Goal: Navigation & Orientation: Find specific page/section

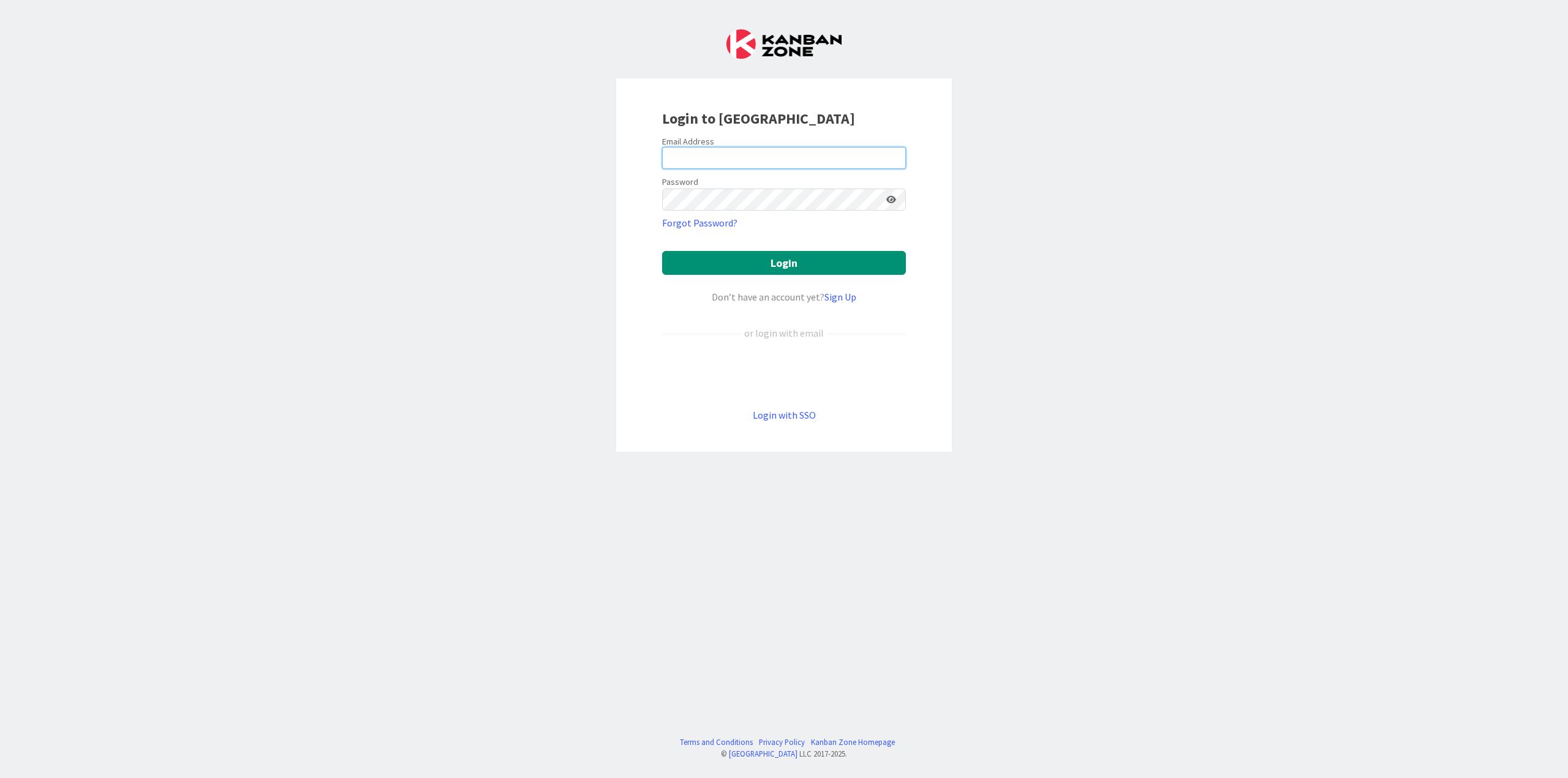
click at [750, 159] on input "email" at bounding box center [784, 158] width 244 height 22
type input "[PERSON_NAME][EMAIL_ADDRESS][PERSON_NAME][DOMAIN_NAME]"
click at [662, 251] on button "Login" at bounding box center [784, 263] width 244 height 24
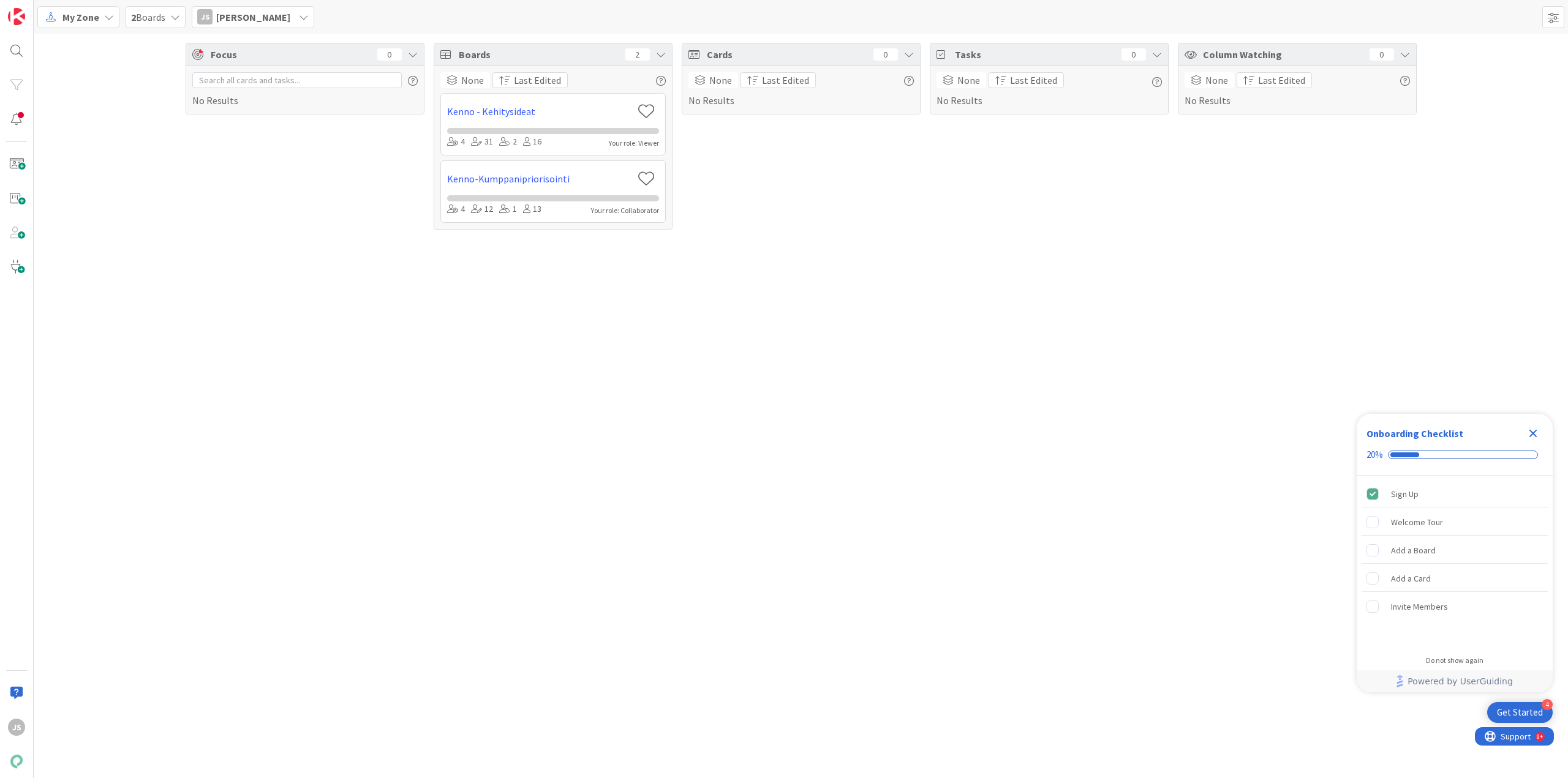
click at [98, 14] on span "My Zone" at bounding box center [81, 17] width 37 height 15
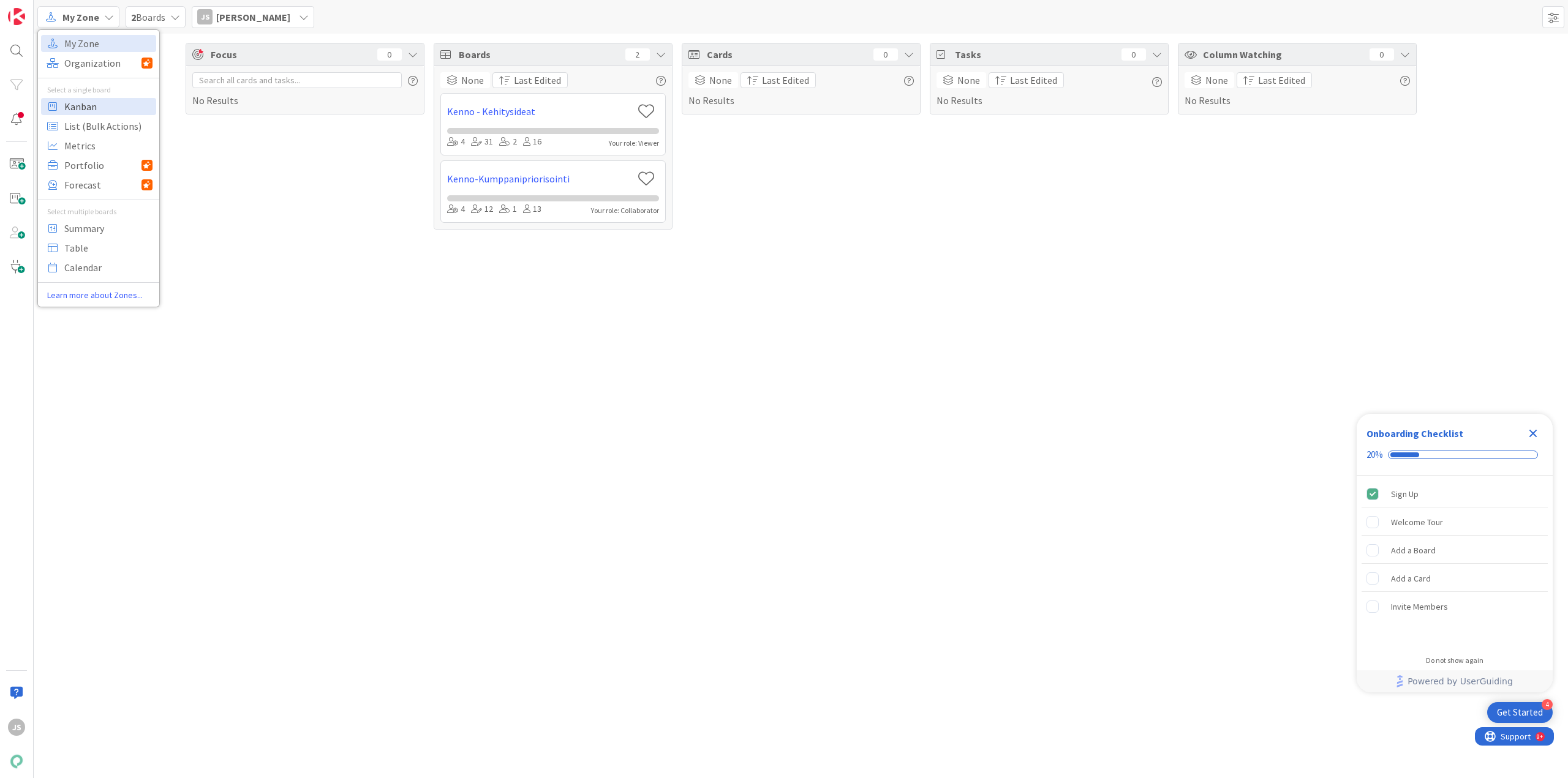
click at [90, 109] on span "Kanban" at bounding box center [108, 106] width 88 height 18
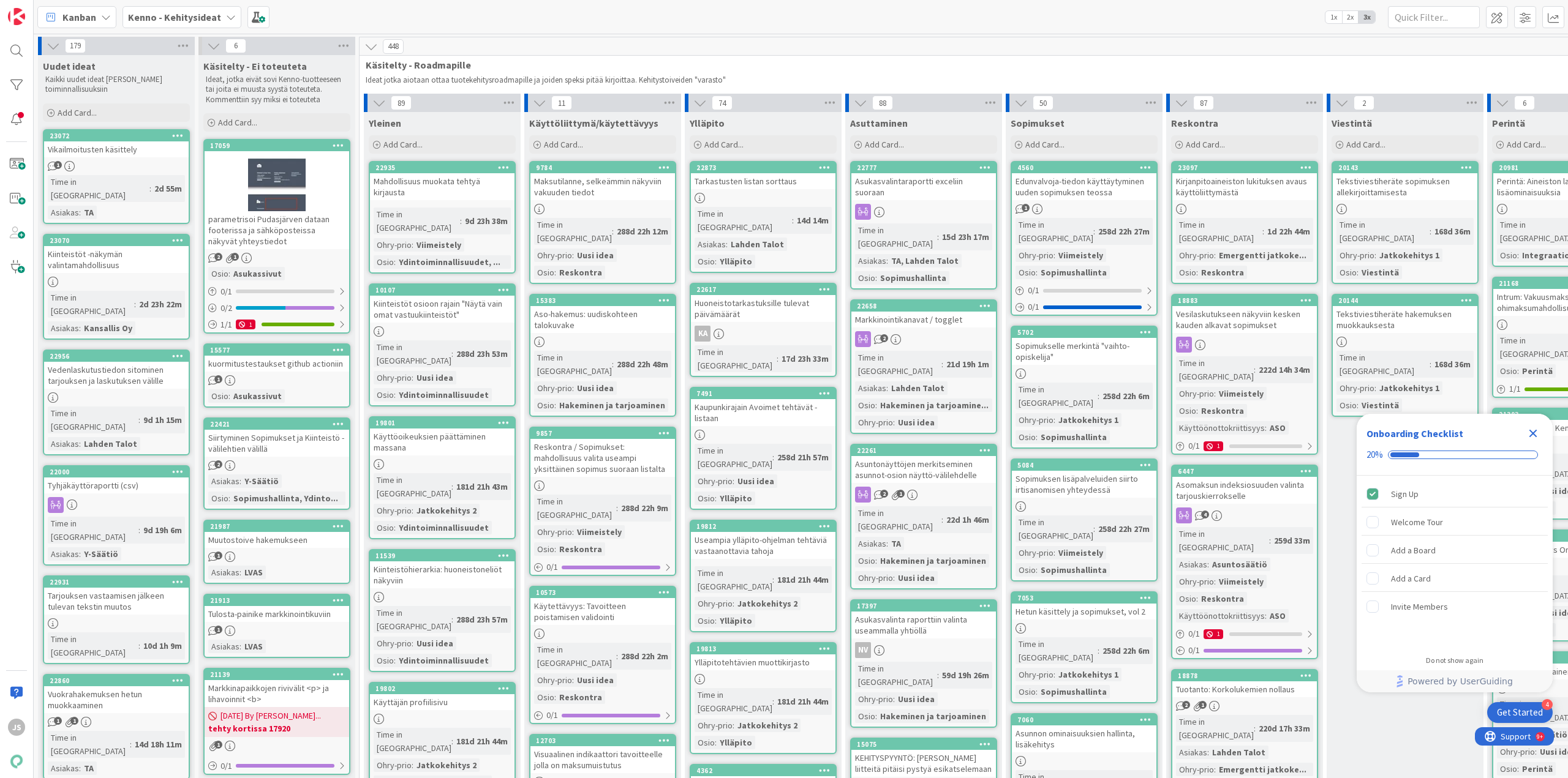
click at [1531, 431] on icon "Close Checklist" at bounding box center [1533, 434] width 8 height 8
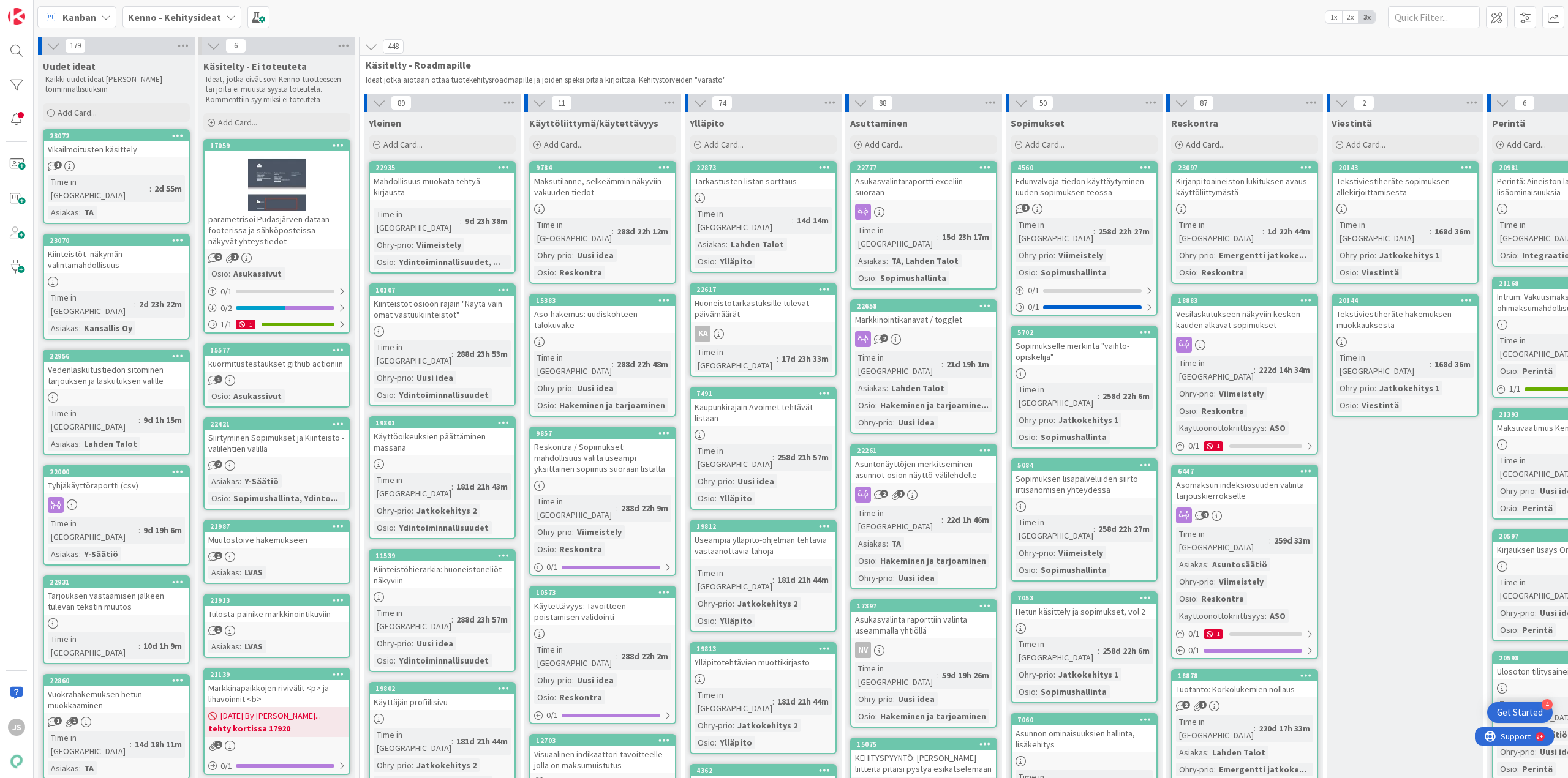
click at [99, 12] on div "Kanban" at bounding box center [76, 16] width 79 height 22
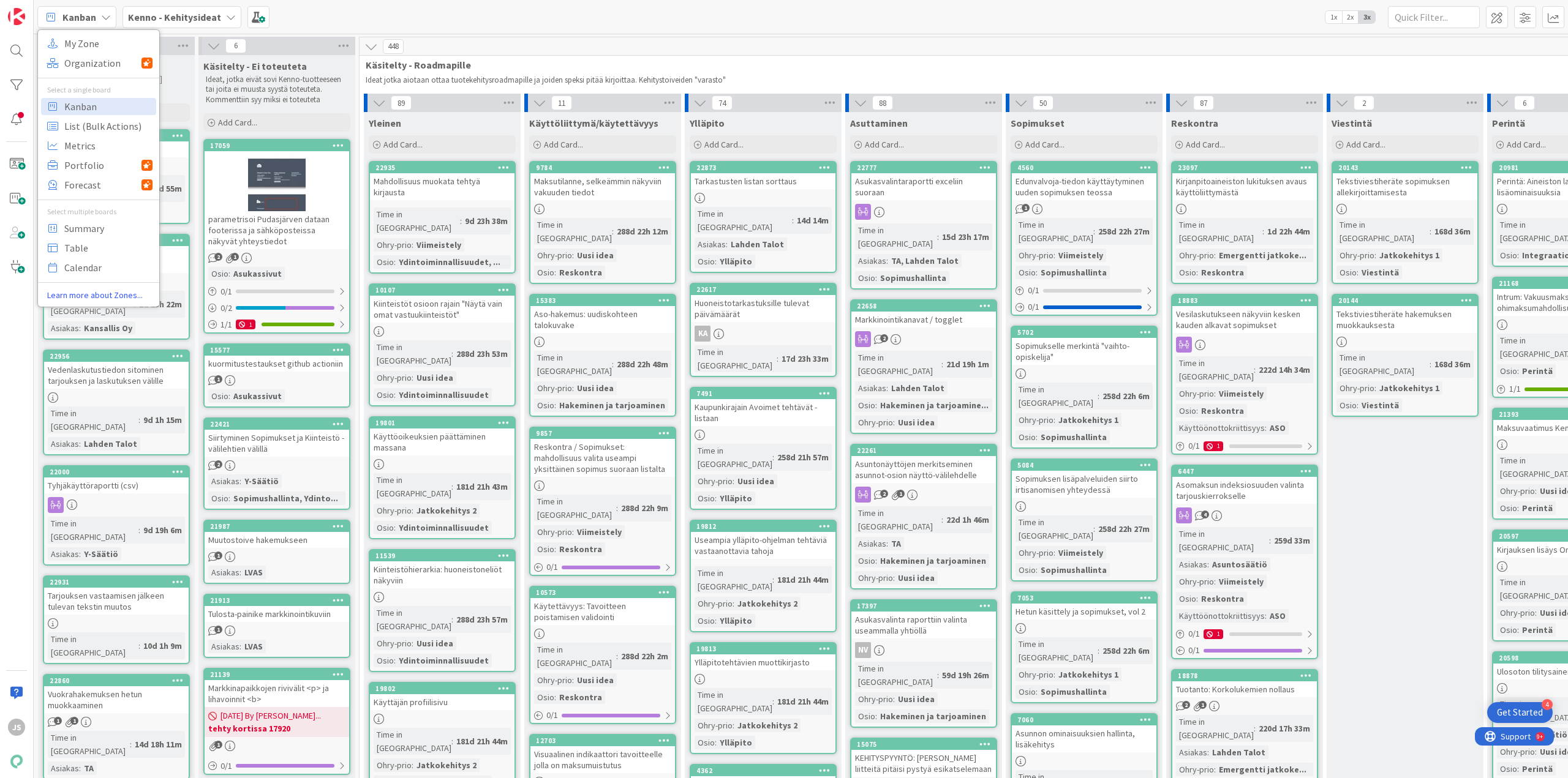
click at [226, 21] on icon at bounding box center [231, 17] width 10 height 10
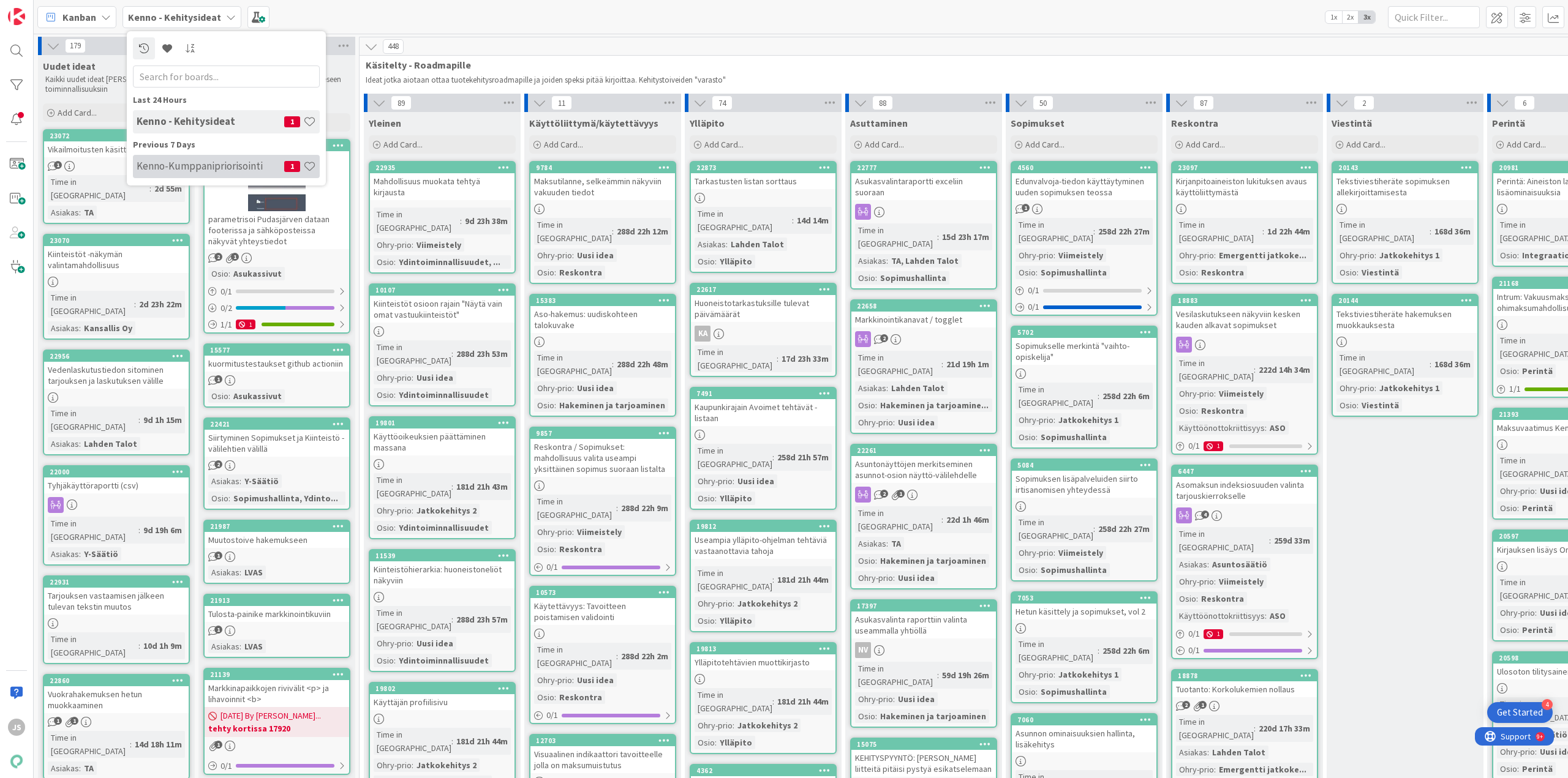
click at [192, 165] on h4 "Kenno-Kumppanipriorisointi" at bounding box center [210, 165] width 148 height 12
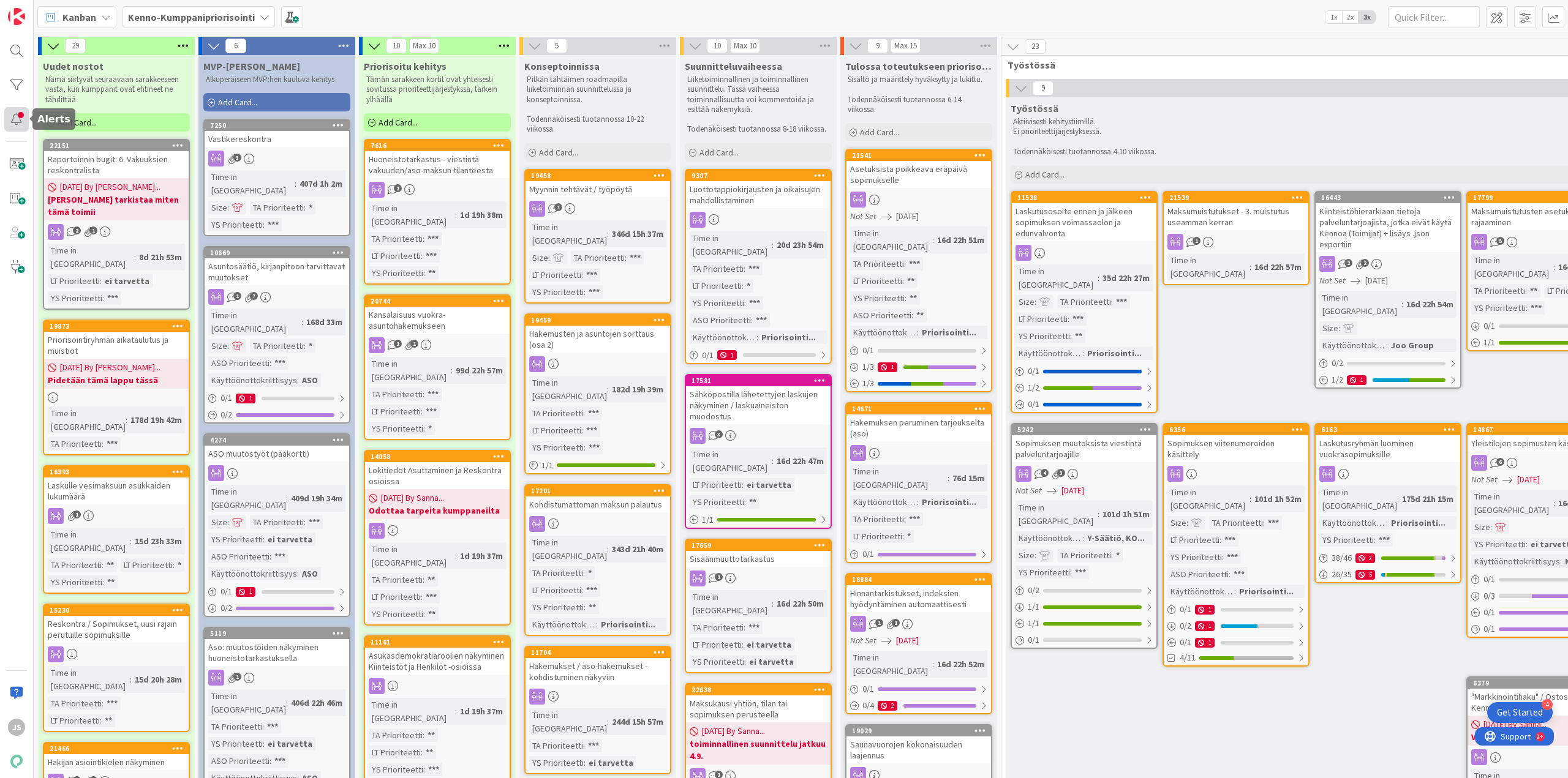
click at [18, 117] on div at bounding box center [16, 119] width 25 height 25
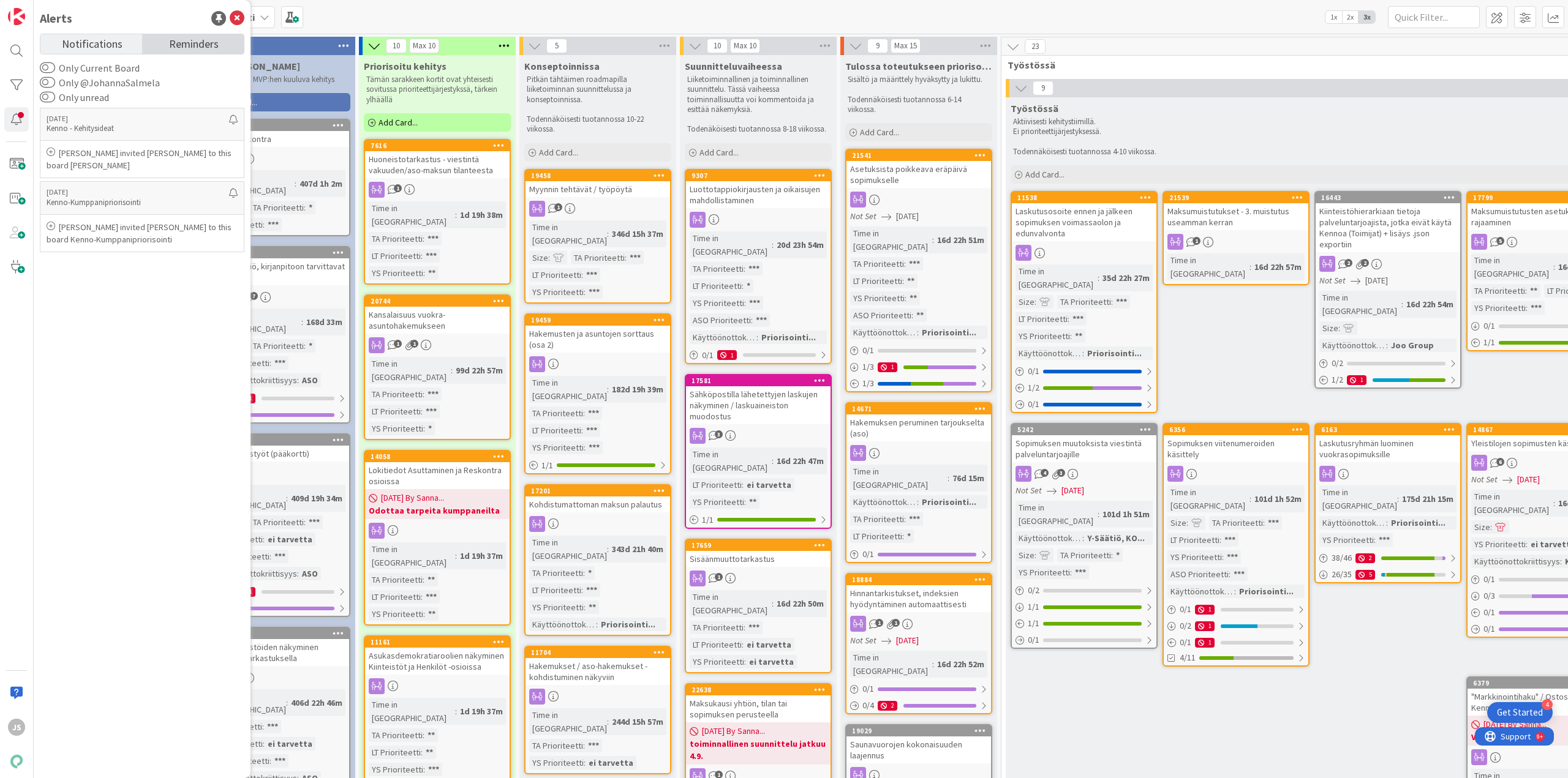
click at [166, 44] on link "Reminders" at bounding box center [193, 44] width 102 height 20
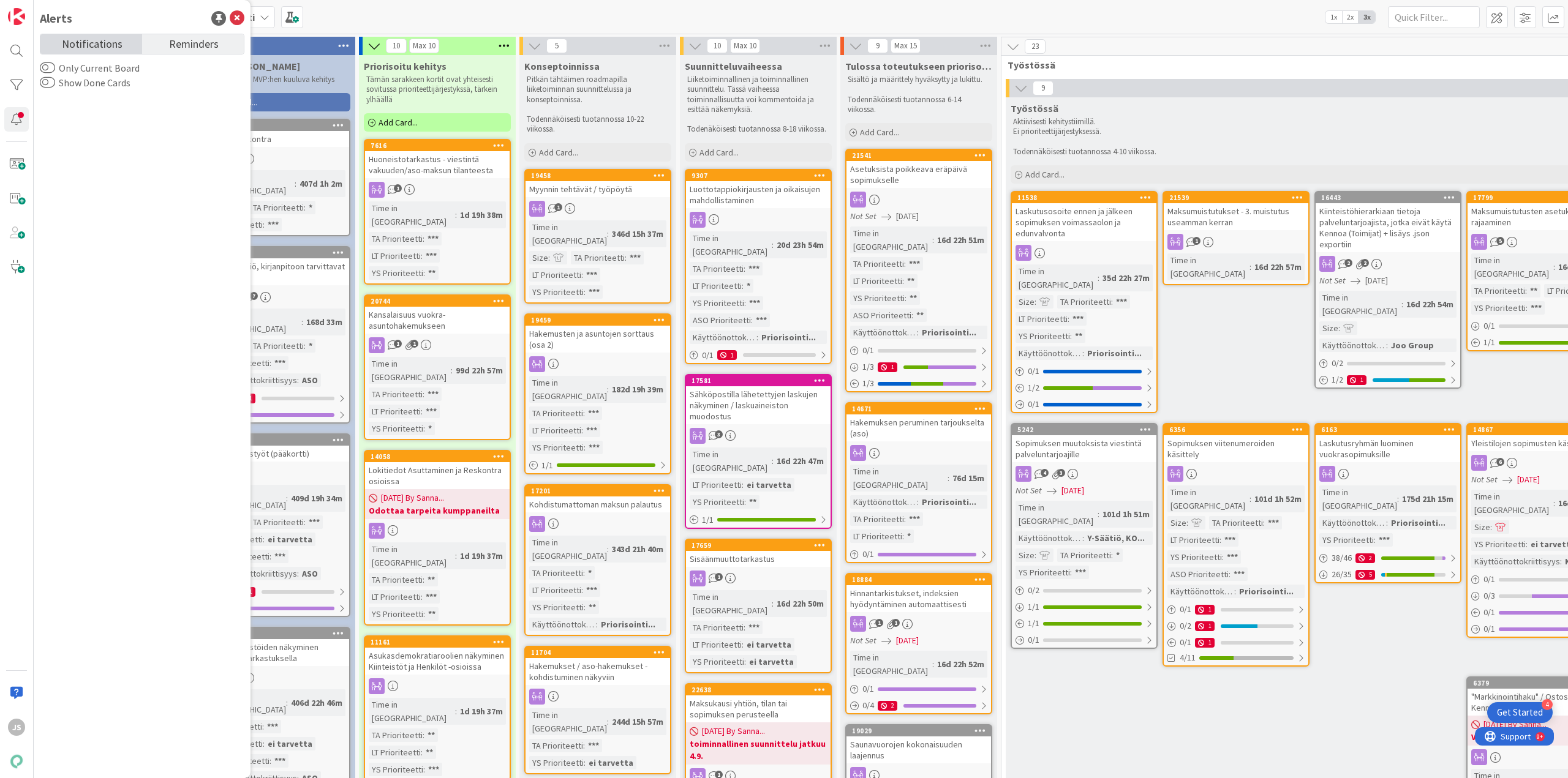
click at [112, 42] on span "Notifications" at bounding box center [92, 43] width 61 height 17
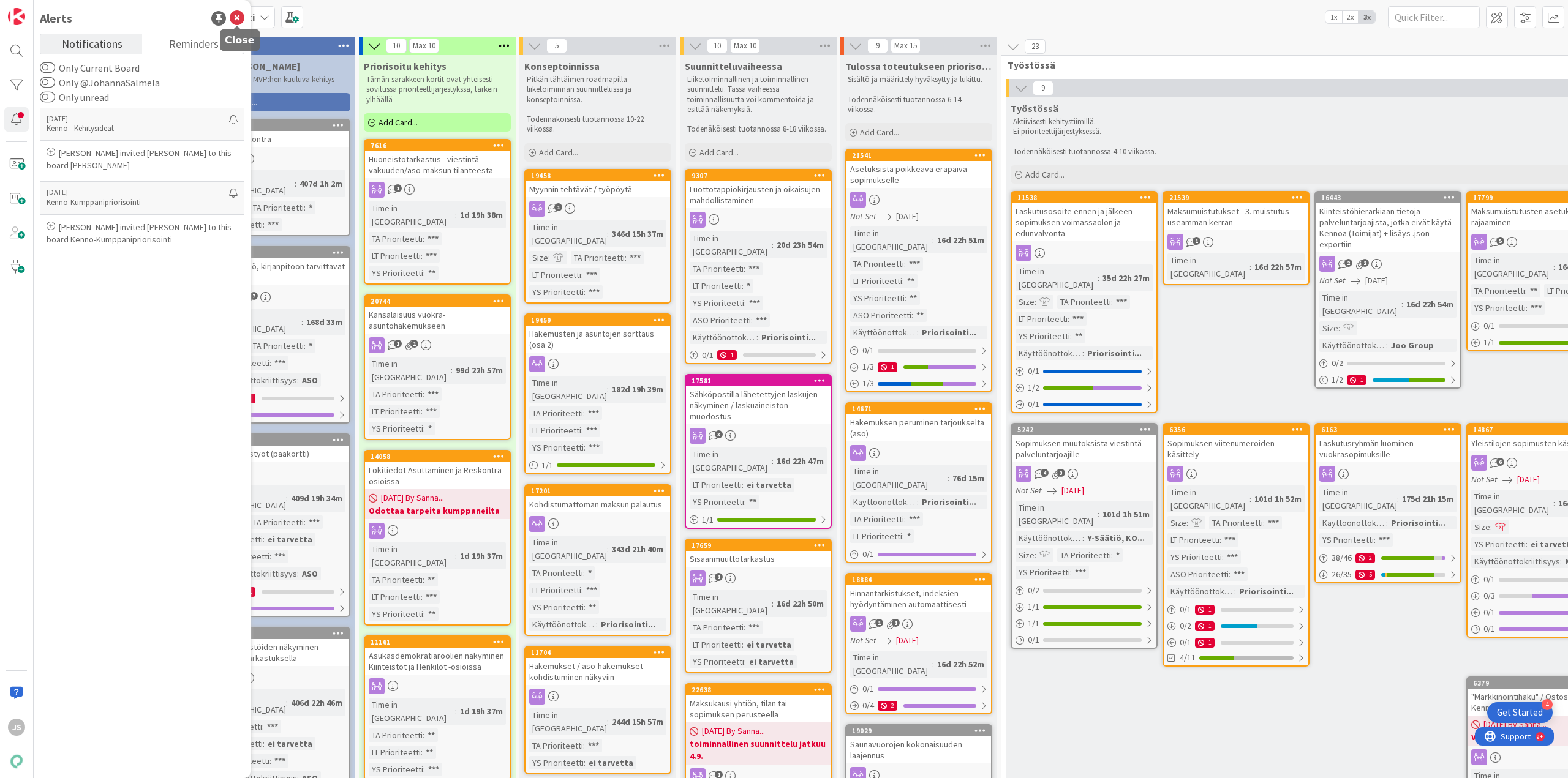
click at [236, 18] on icon at bounding box center [237, 18] width 15 height 15
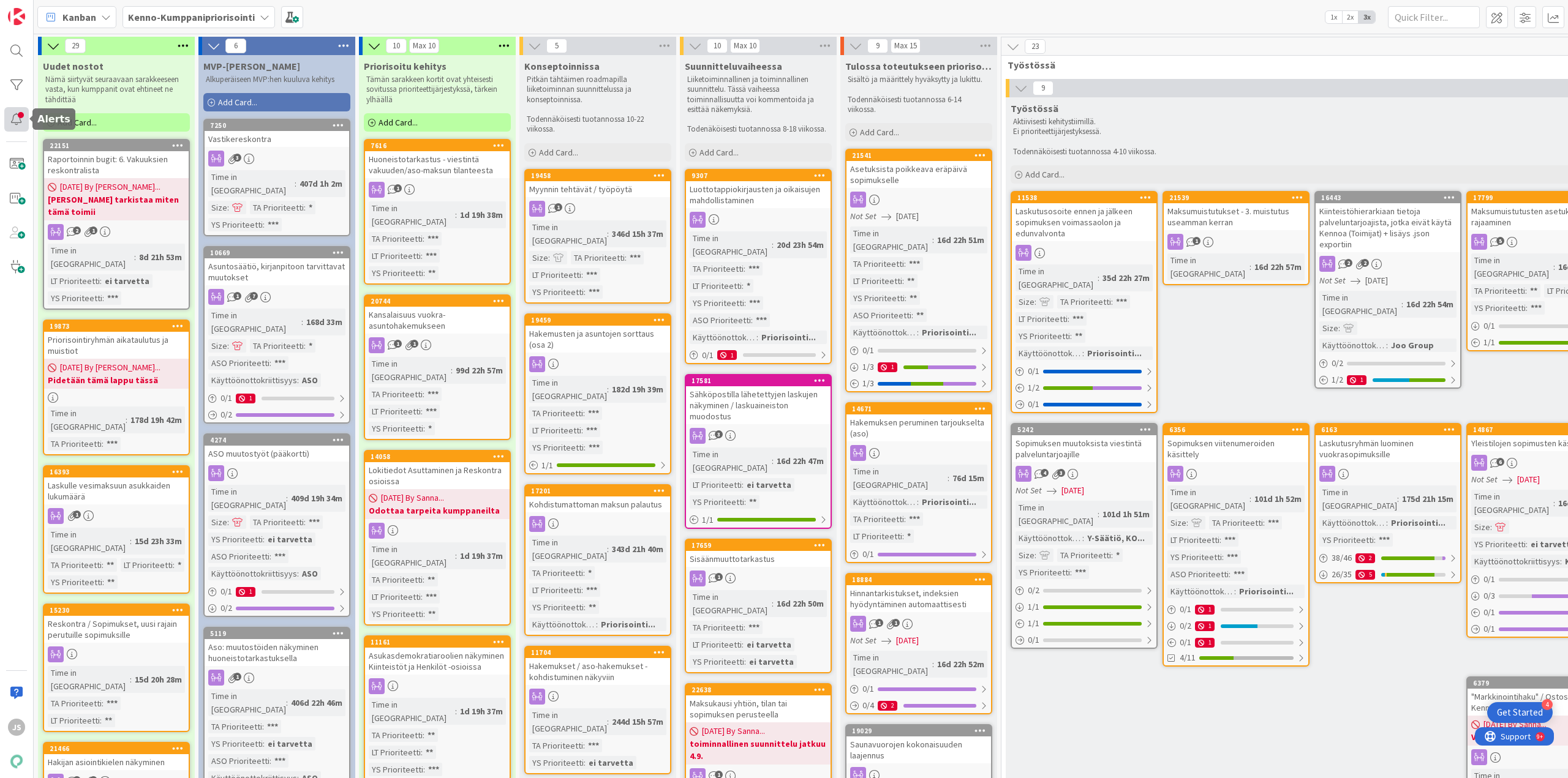
click at [16, 120] on div at bounding box center [16, 119] width 25 height 25
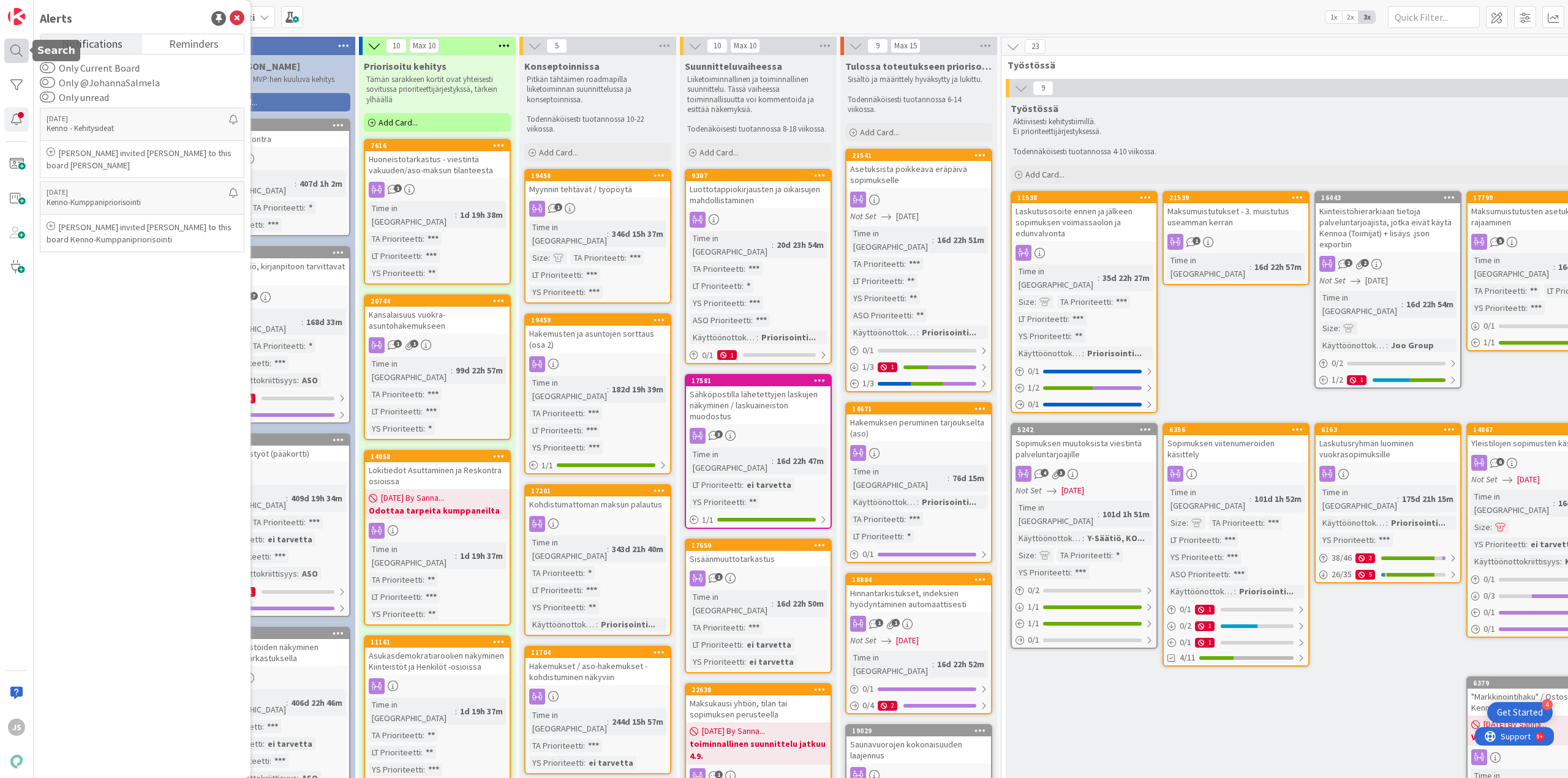
click at [11, 49] on div at bounding box center [16, 51] width 25 height 25
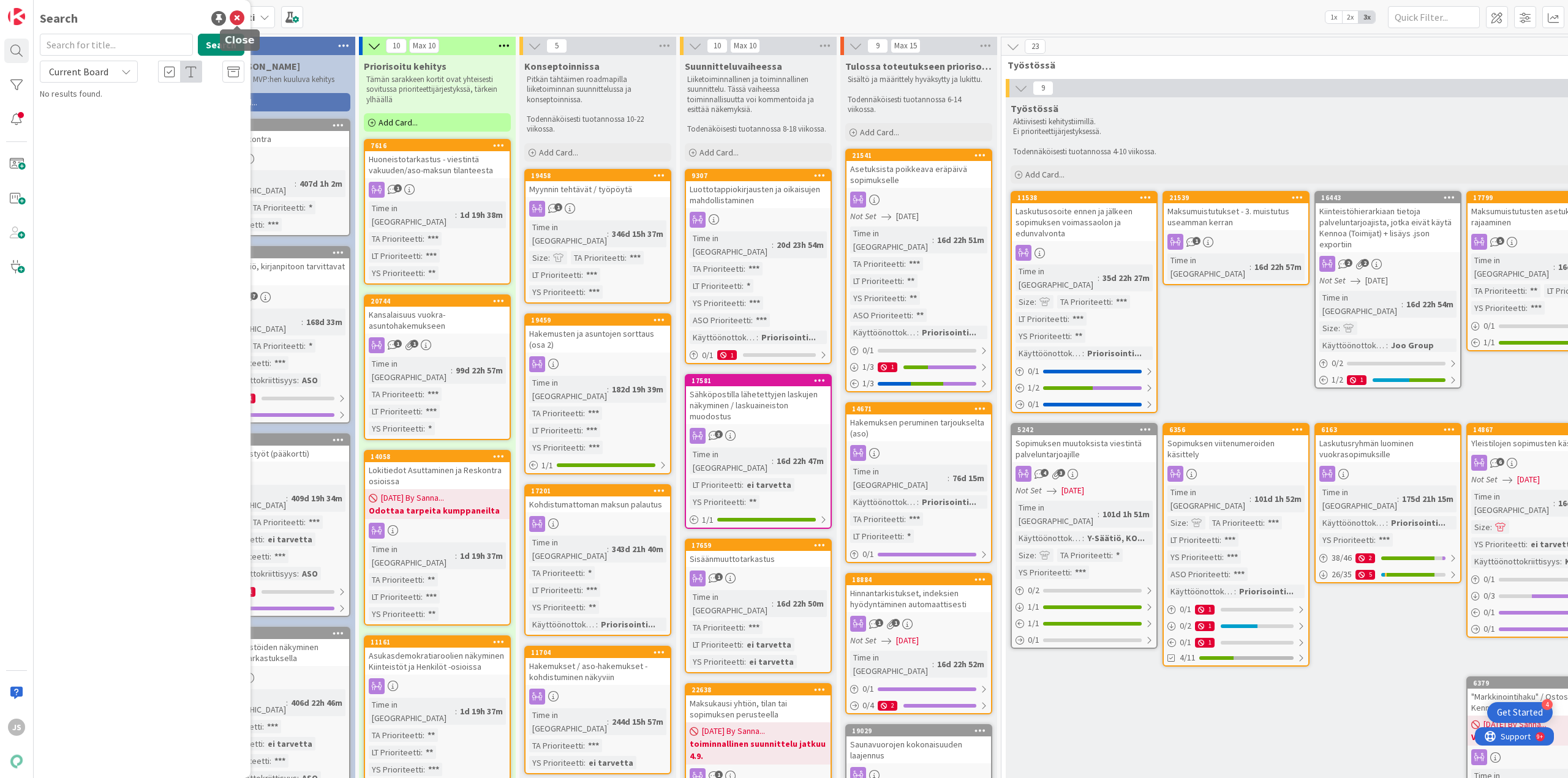
click at [232, 14] on icon at bounding box center [237, 18] width 15 height 15
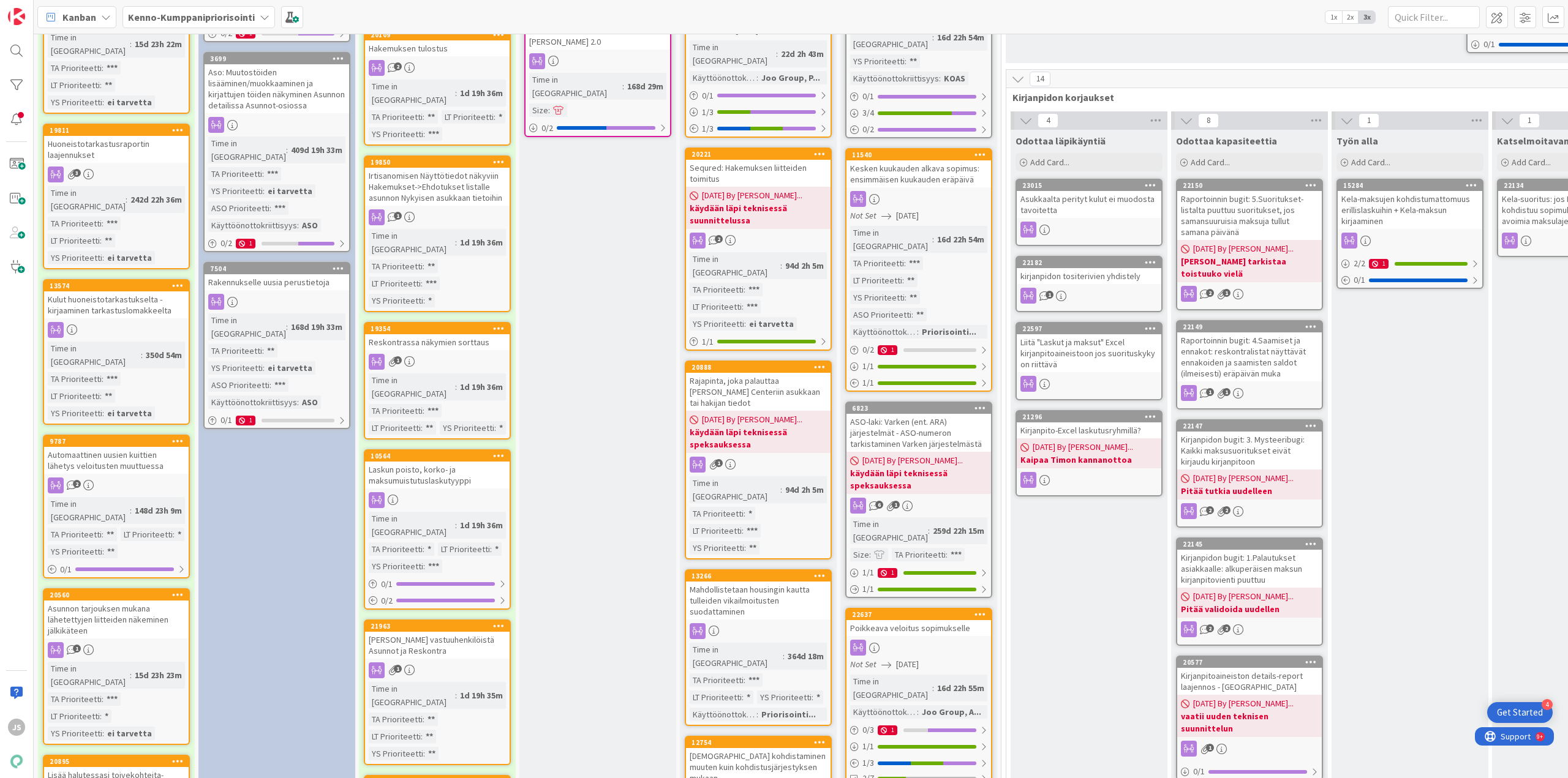
scroll to position [857, 0]
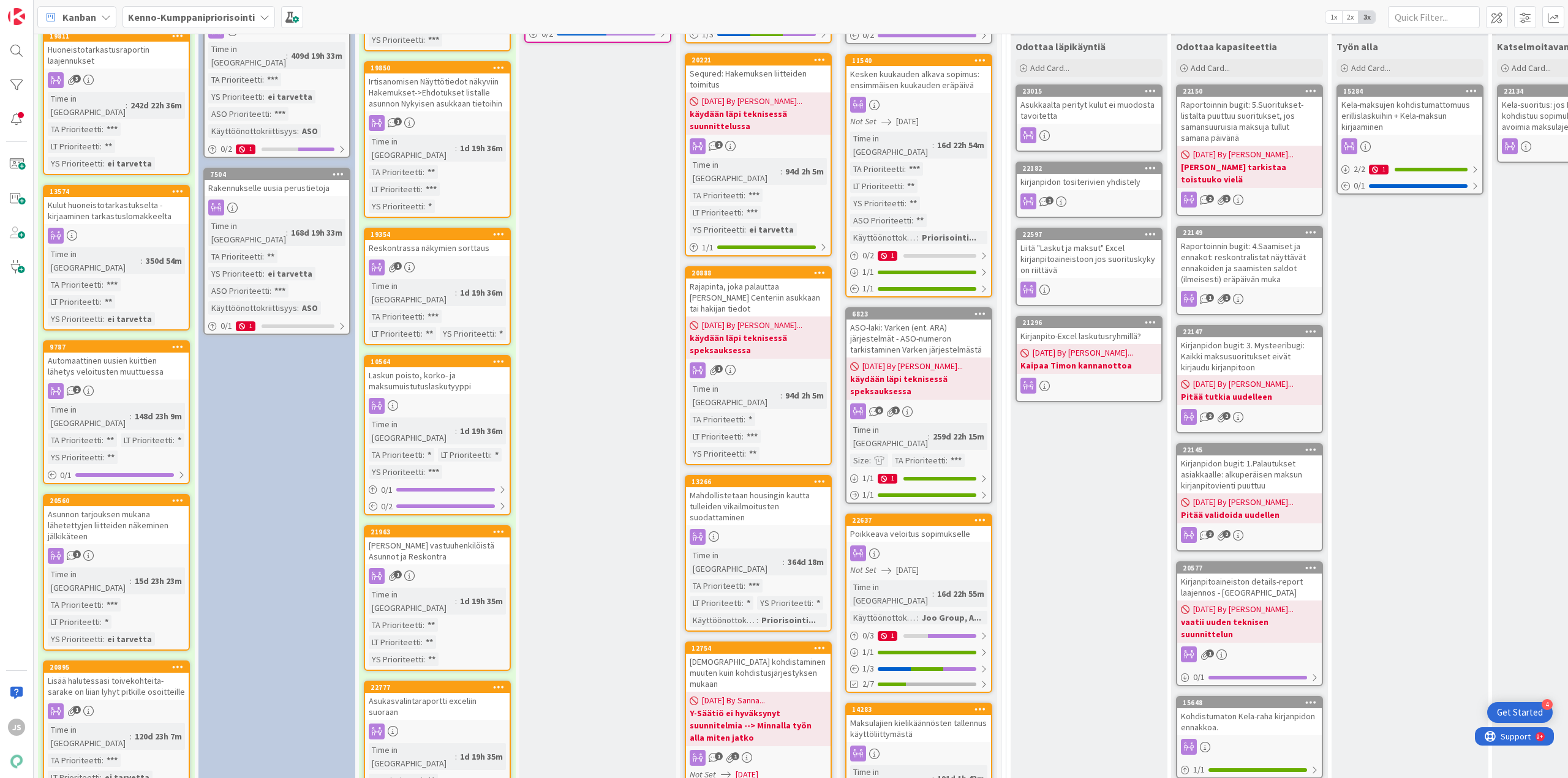
click at [100, 352] on div "Automaattinen uusien kuittien lähetys veloitusten muuttuessa" at bounding box center [117, 366] width 145 height 27
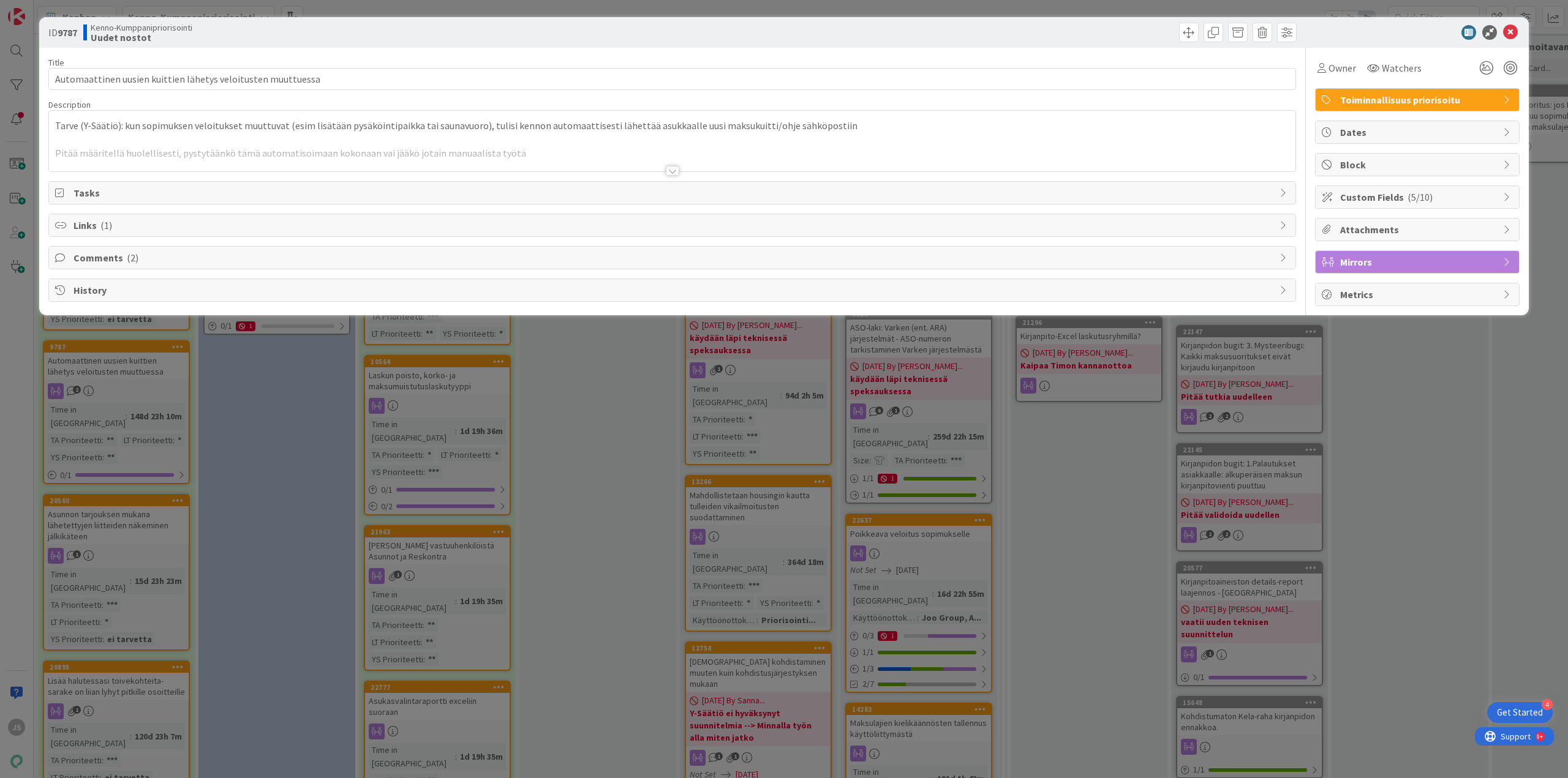
click at [676, 174] on div at bounding box center [672, 171] width 13 height 10
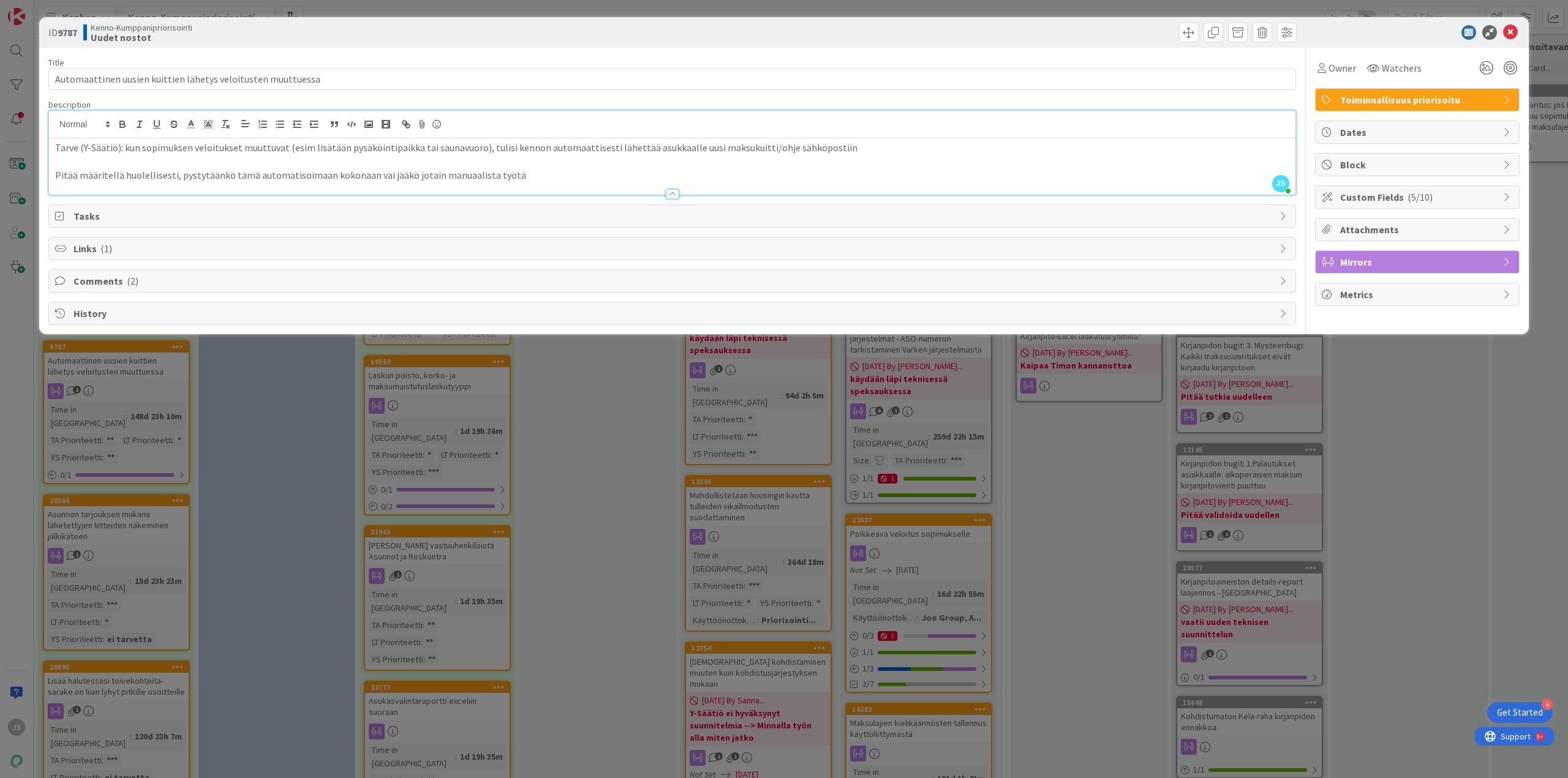
click at [527, 248] on span "Links ( 1 )" at bounding box center [673, 249] width 1200 height 15
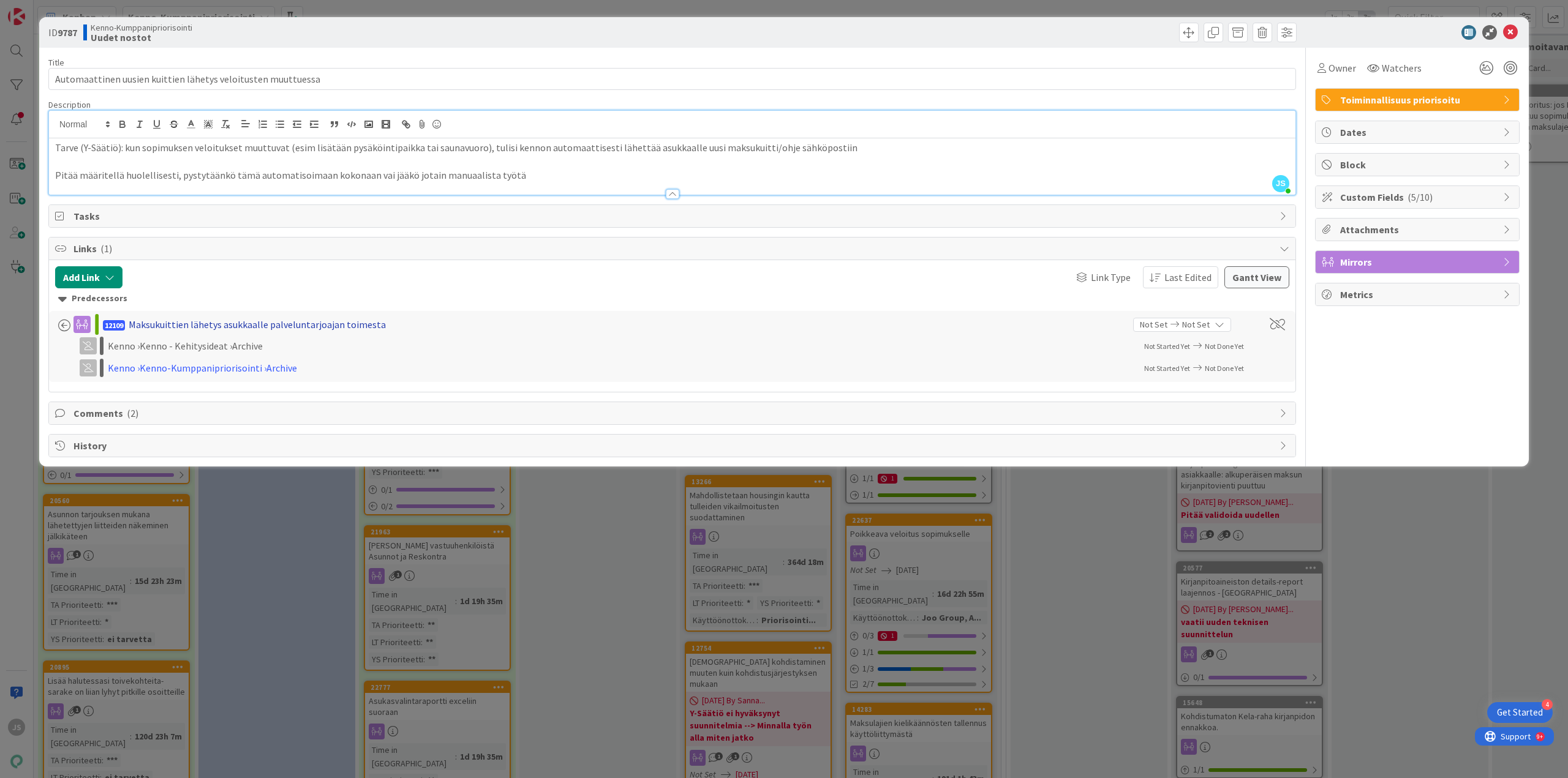
click at [296, 327] on div "Maksukuittien lähetys asukkaalle palveluntarjoajan toimesta" at bounding box center [256, 325] width 257 height 15
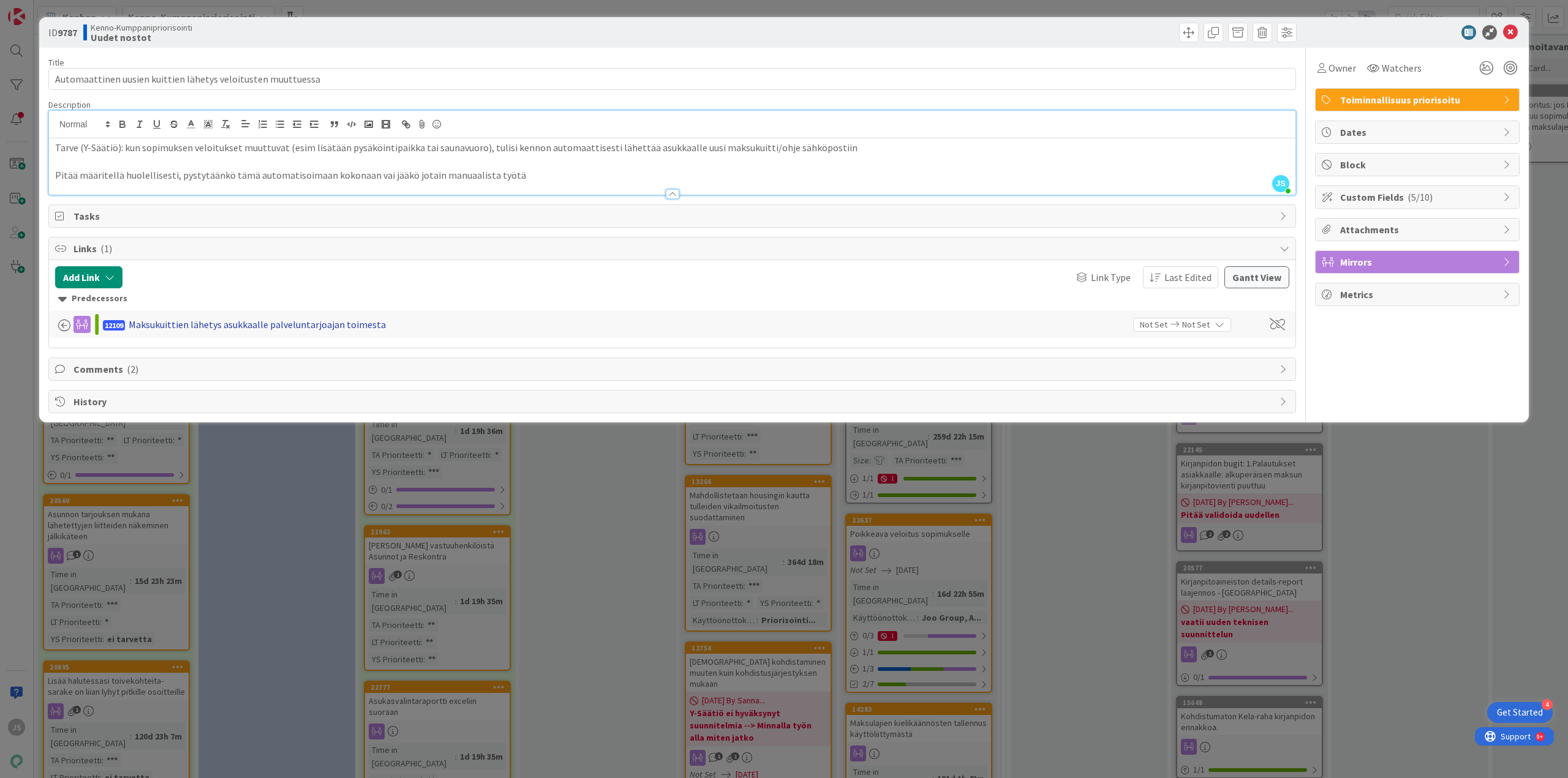
click at [316, 321] on div "Maksukuittien lähetys asukkaalle palveluntarjoajan toimesta" at bounding box center [256, 325] width 257 height 15
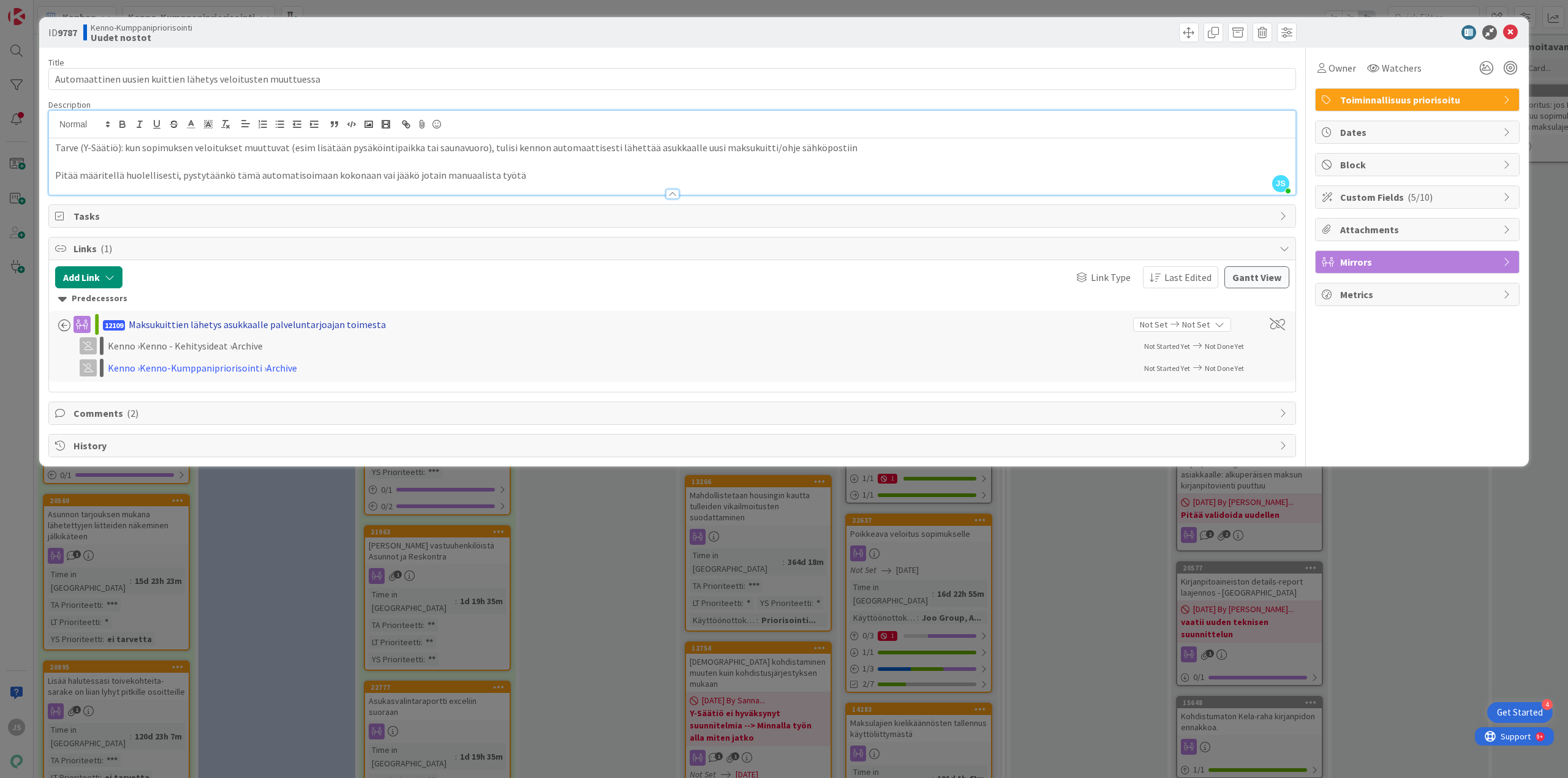
click at [316, 321] on div "Maksukuittien lähetys asukkaalle palveluntarjoajan toimesta" at bounding box center [256, 325] width 257 height 15
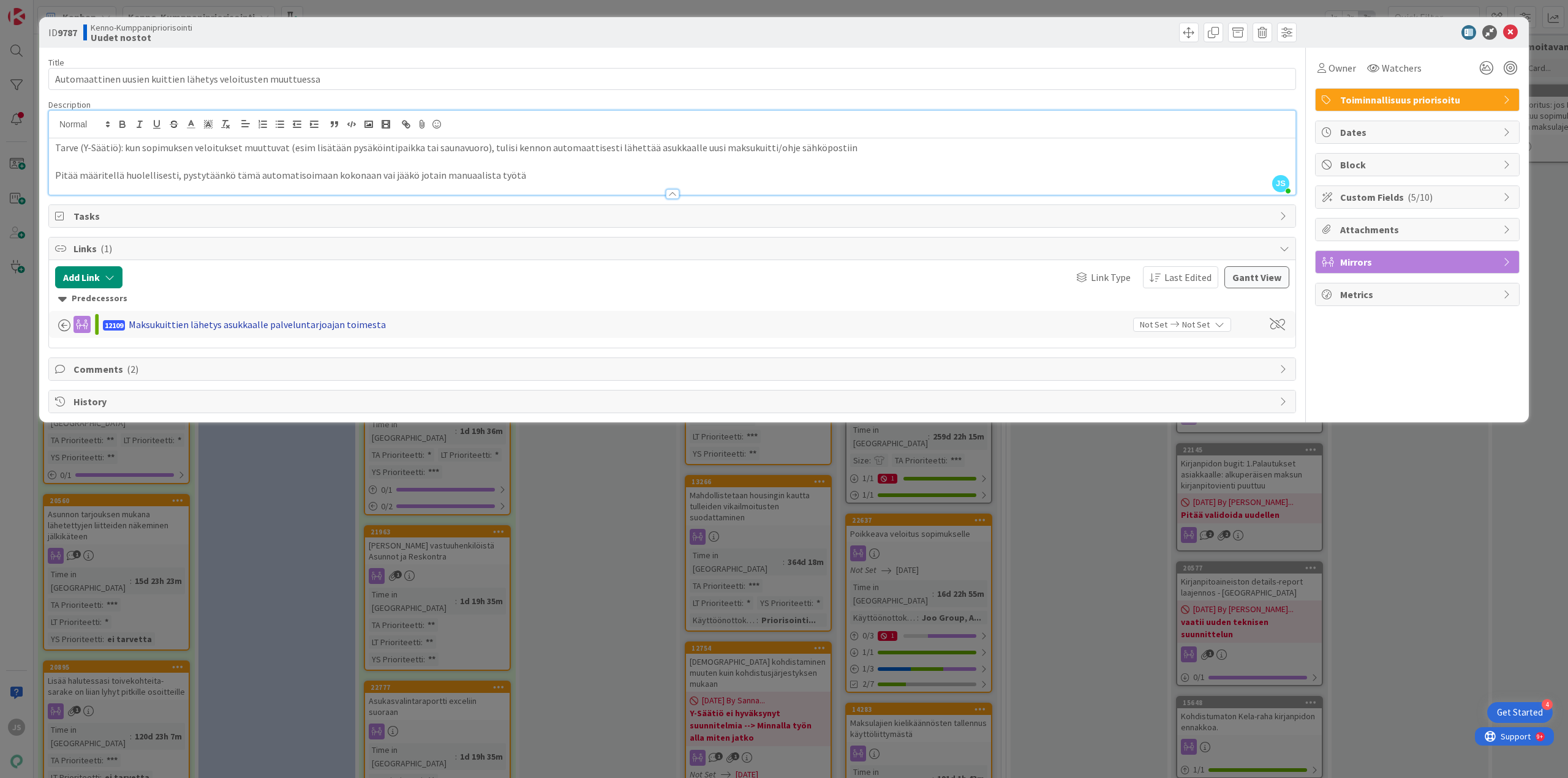
click at [316, 321] on div "Maksukuittien lähetys asukkaalle palveluntarjoajan toimesta" at bounding box center [256, 325] width 257 height 15
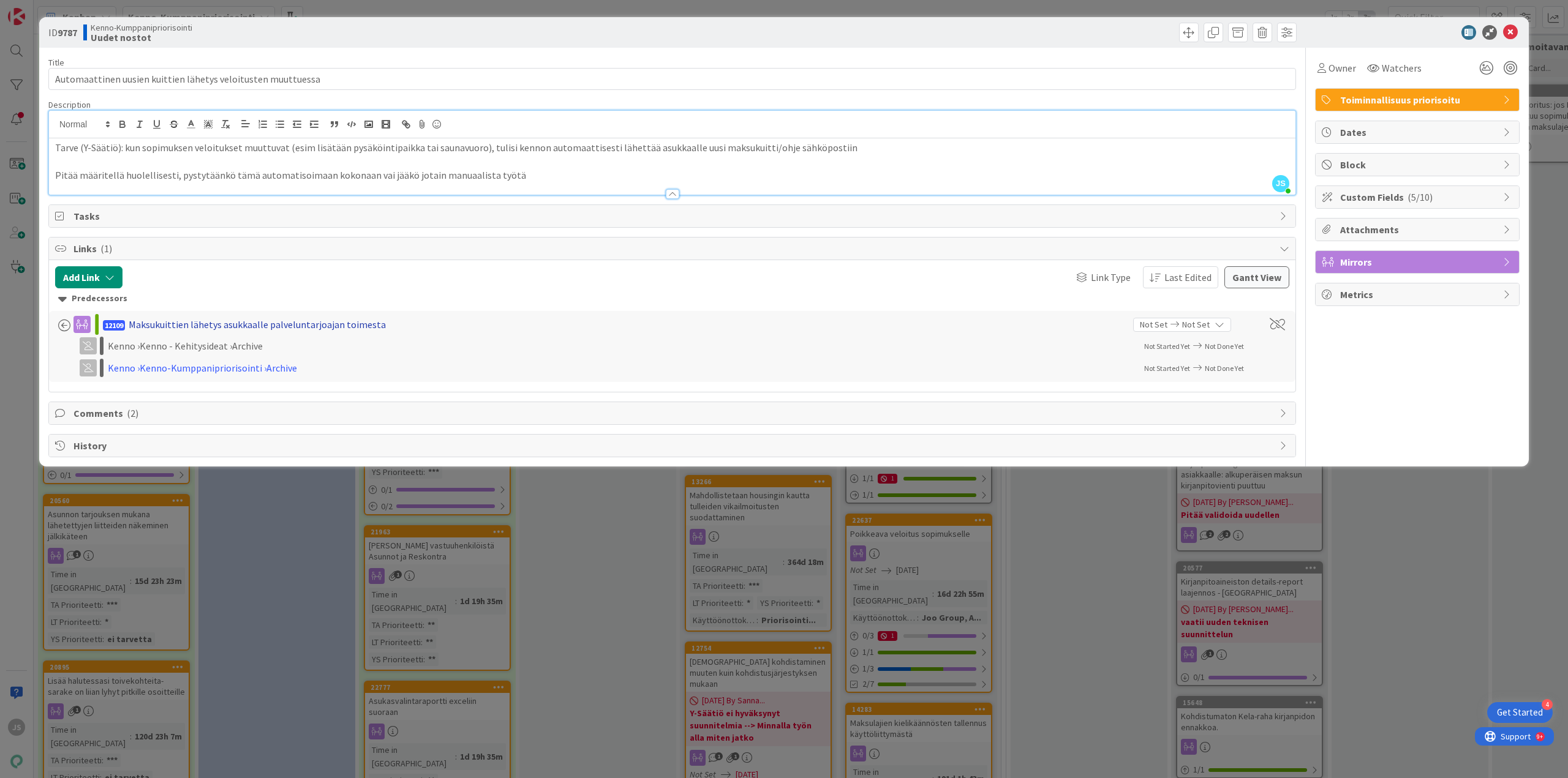
click at [316, 321] on div "Maksukuittien lähetys asukkaalle palveluntarjoajan toimesta" at bounding box center [256, 325] width 257 height 15
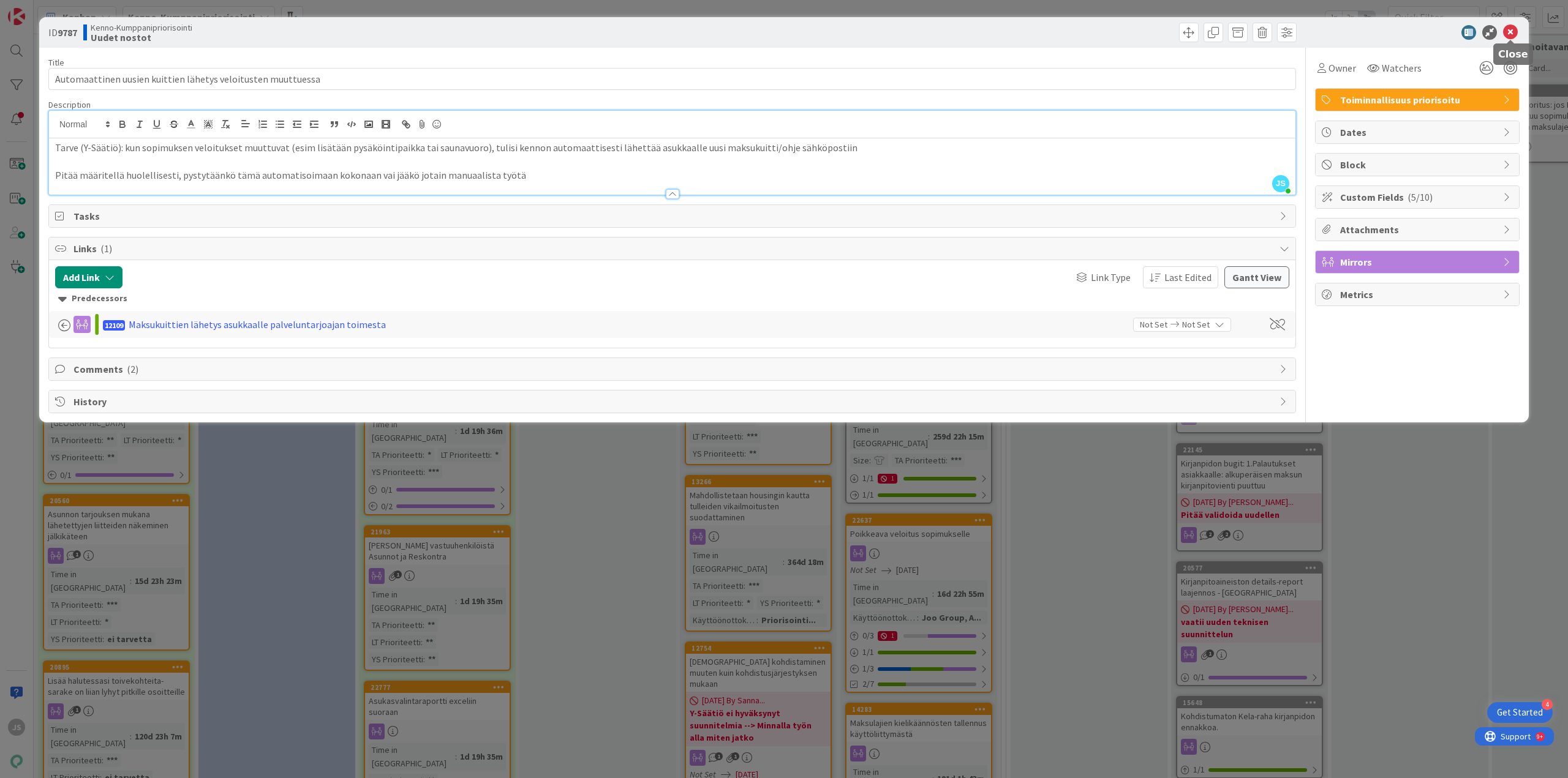
click at [1511, 30] on icon at bounding box center [1510, 33] width 15 height 15
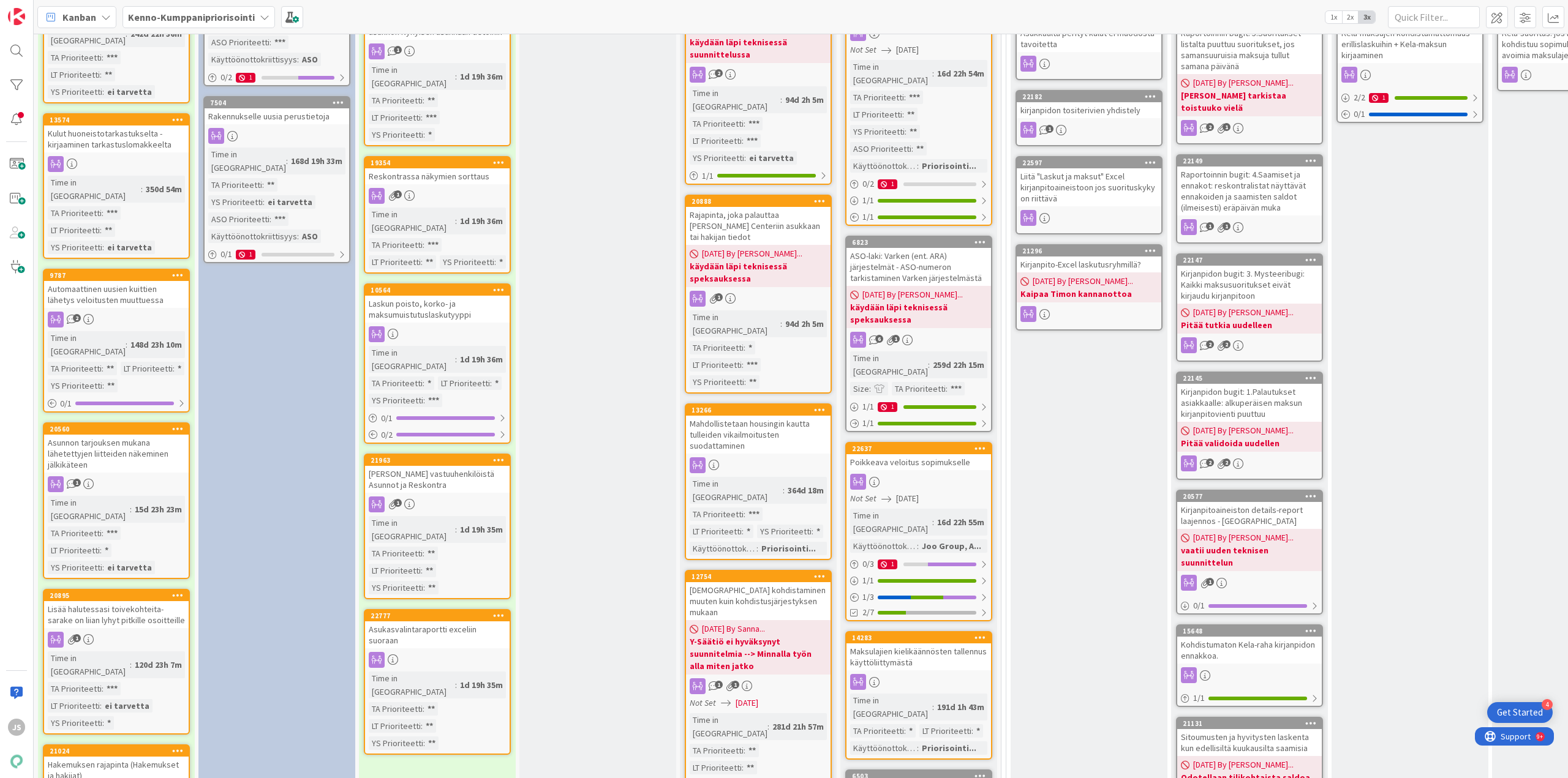
scroll to position [979, 0]
